Goal: Connect with others: Connect with others

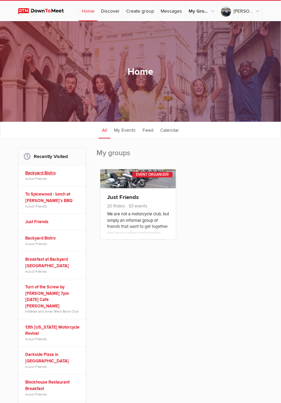
click at [42, 177] on link "Backyard Bistro" at bounding box center [53, 173] width 56 height 6
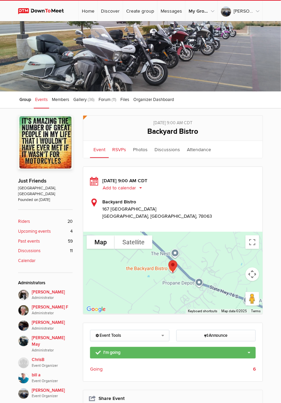
click at [117, 149] on link "RSVPs" at bounding box center [119, 149] width 21 height 17
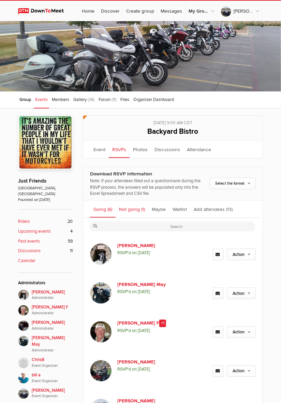
click at [134, 208] on link "Not going (1)" at bounding box center [132, 209] width 33 height 17
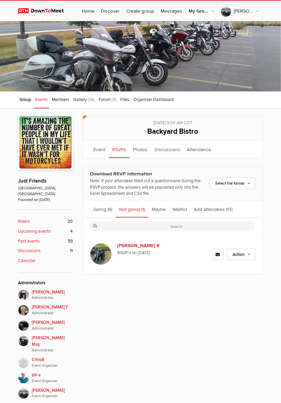
click at [97, 255] on img at bounding box center [101, 254] width 22 height 22
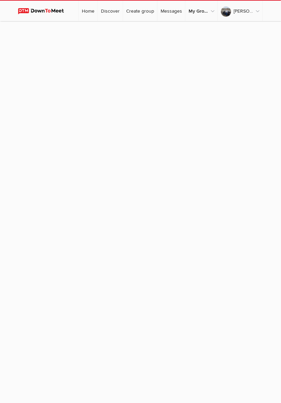
scroll to position [45, 0]
